Goal: Find contact information: Find contact information

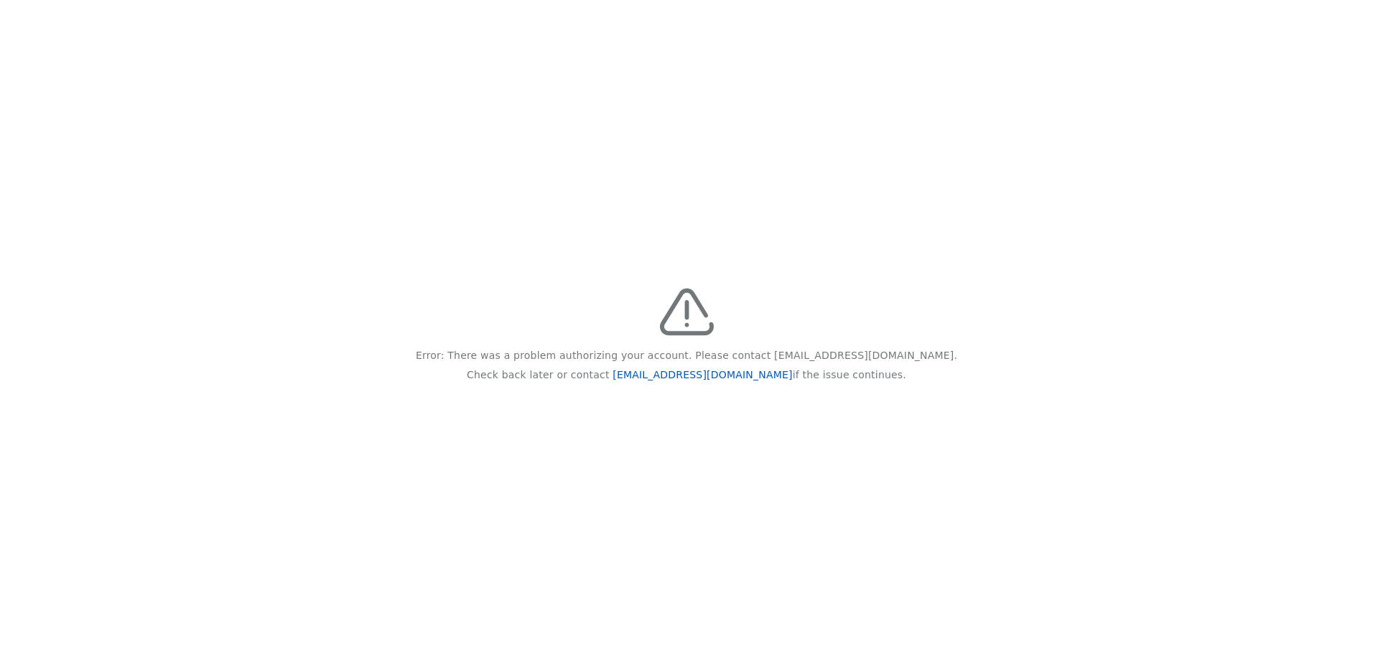
click at [674, 370] on link "[EMAIL_ADDRESS][DOMAIN_NAME]" at bounding box center [703, 374] width 180 height 11
